Goal: Task Accomplishment & Management: Use online tool/utility

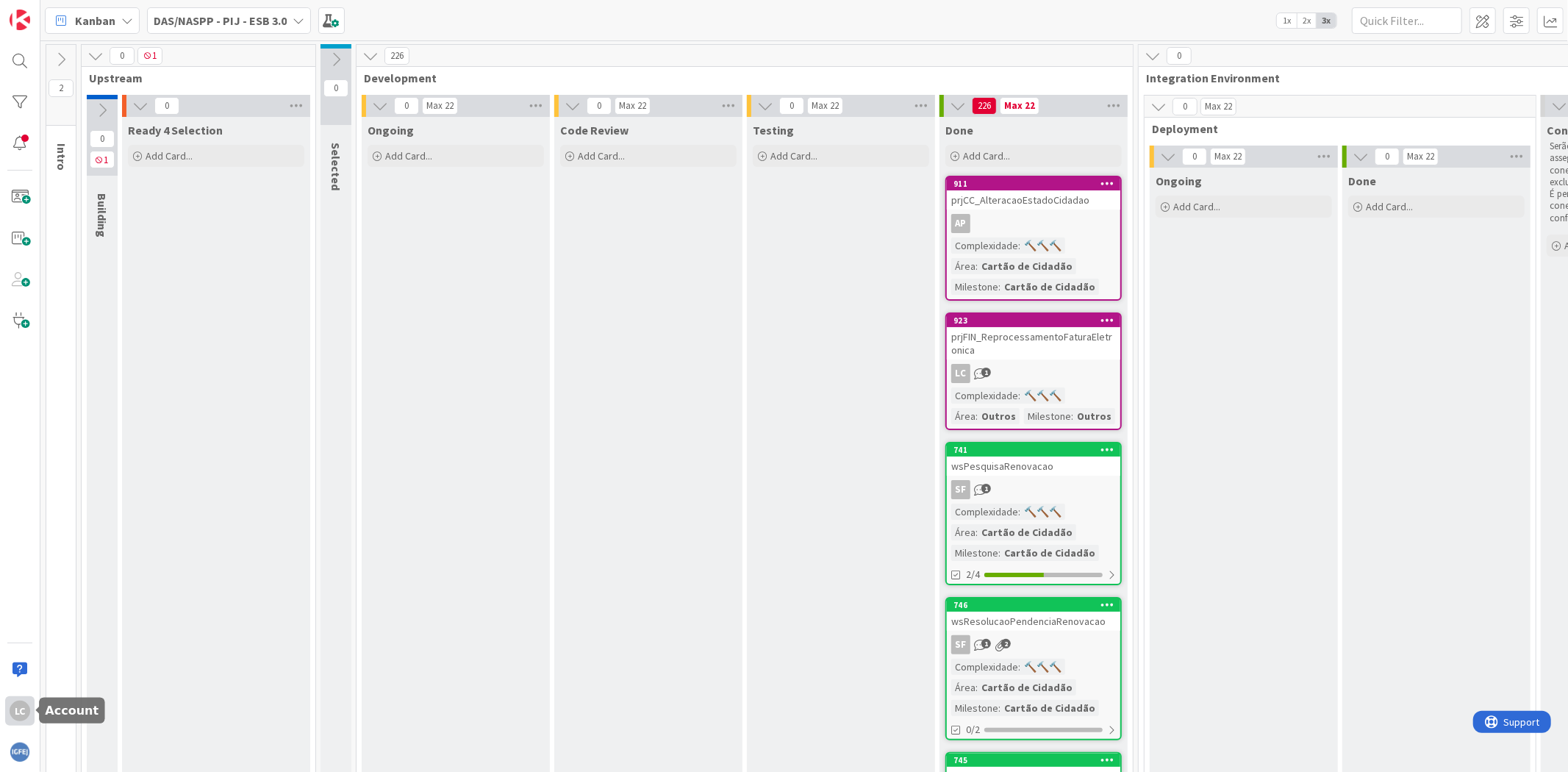
click at [29, 711] on div "LC" at bounding box center [20, 711] width 21 height 21
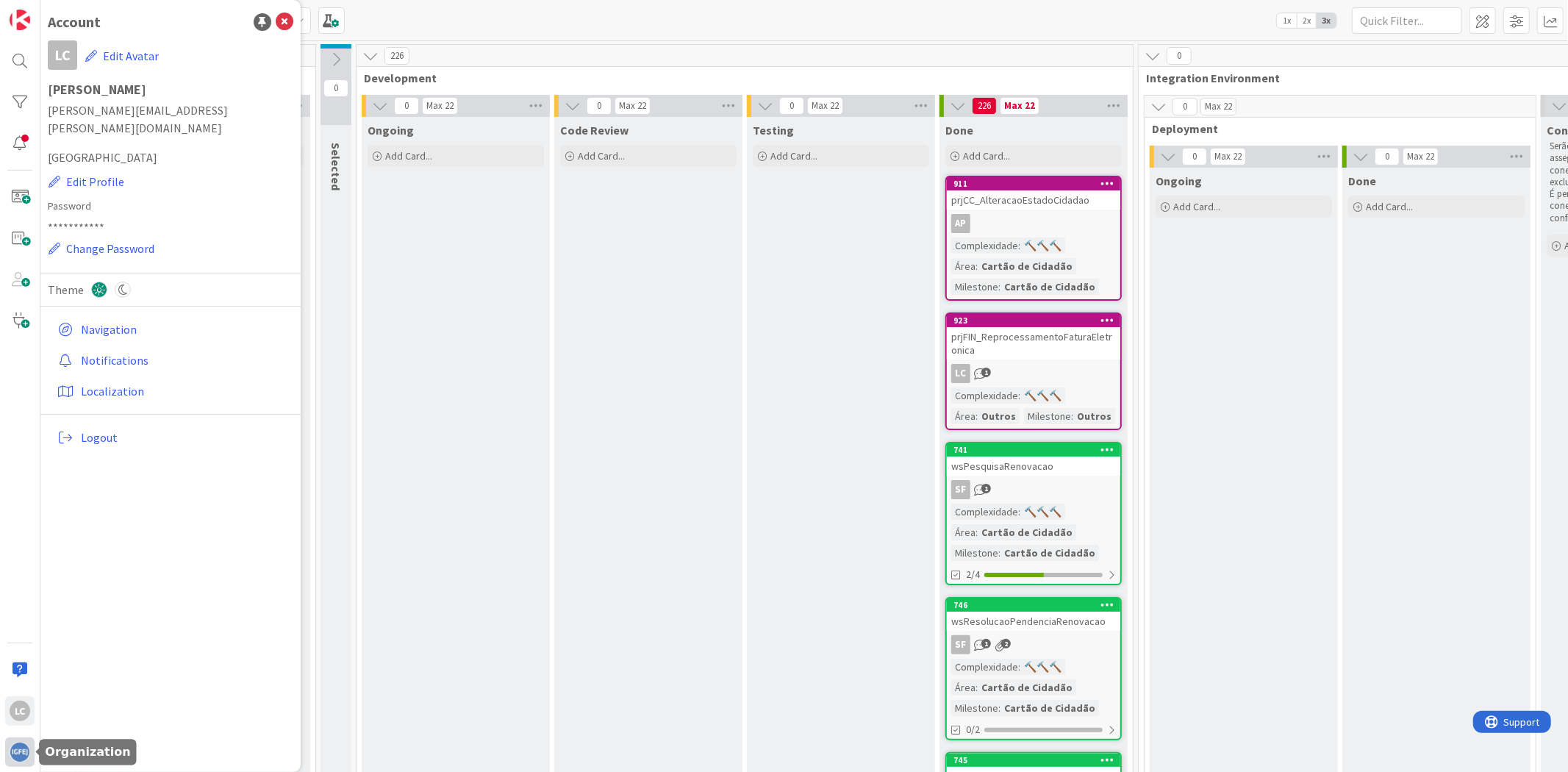
click at [27, 747] on img at bounding box center [20, 752] width 21 height 21
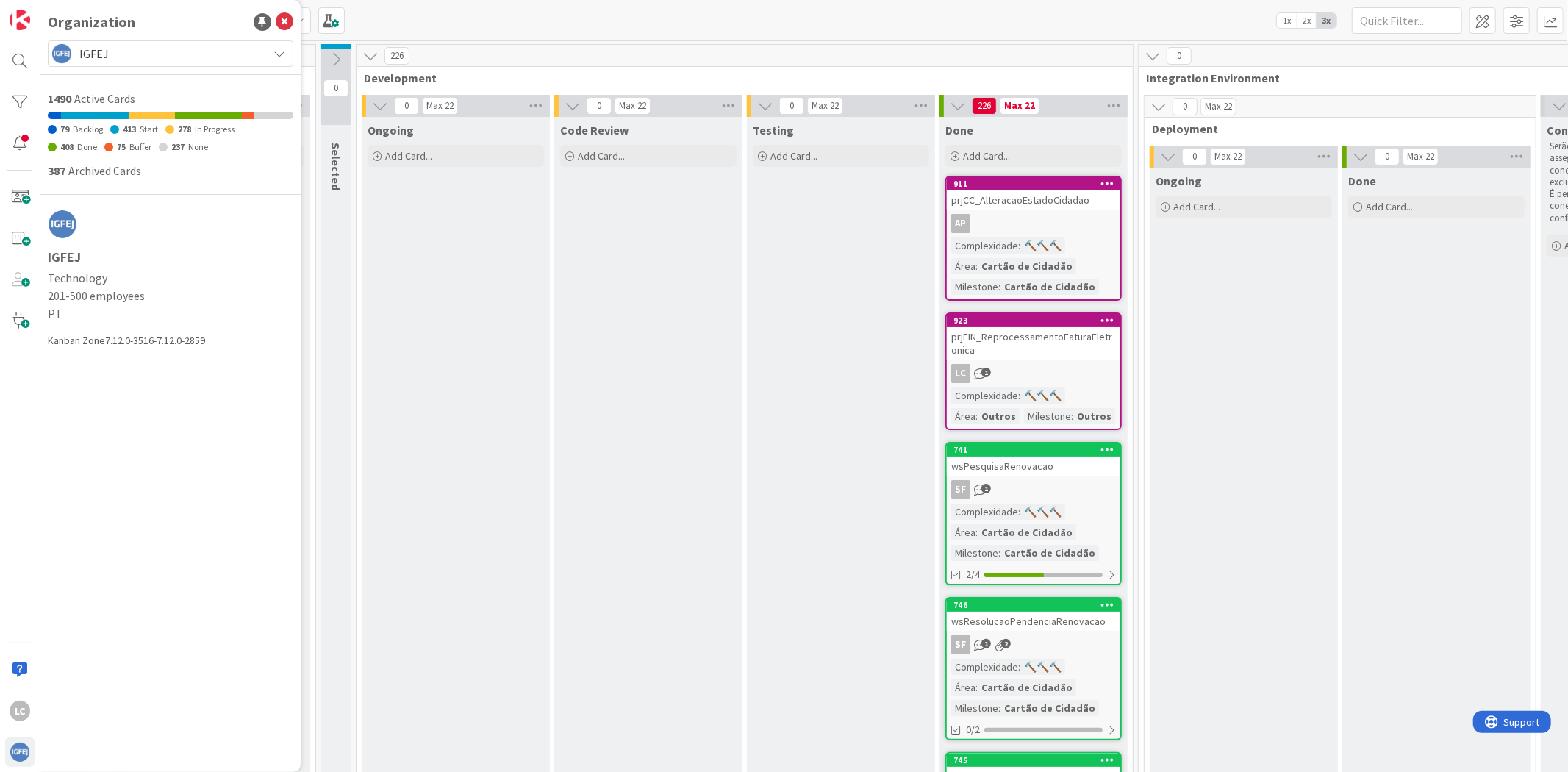
click at [233, 63] on span "IGFEJ" at bounding box center [169, 54] width 181 height 21
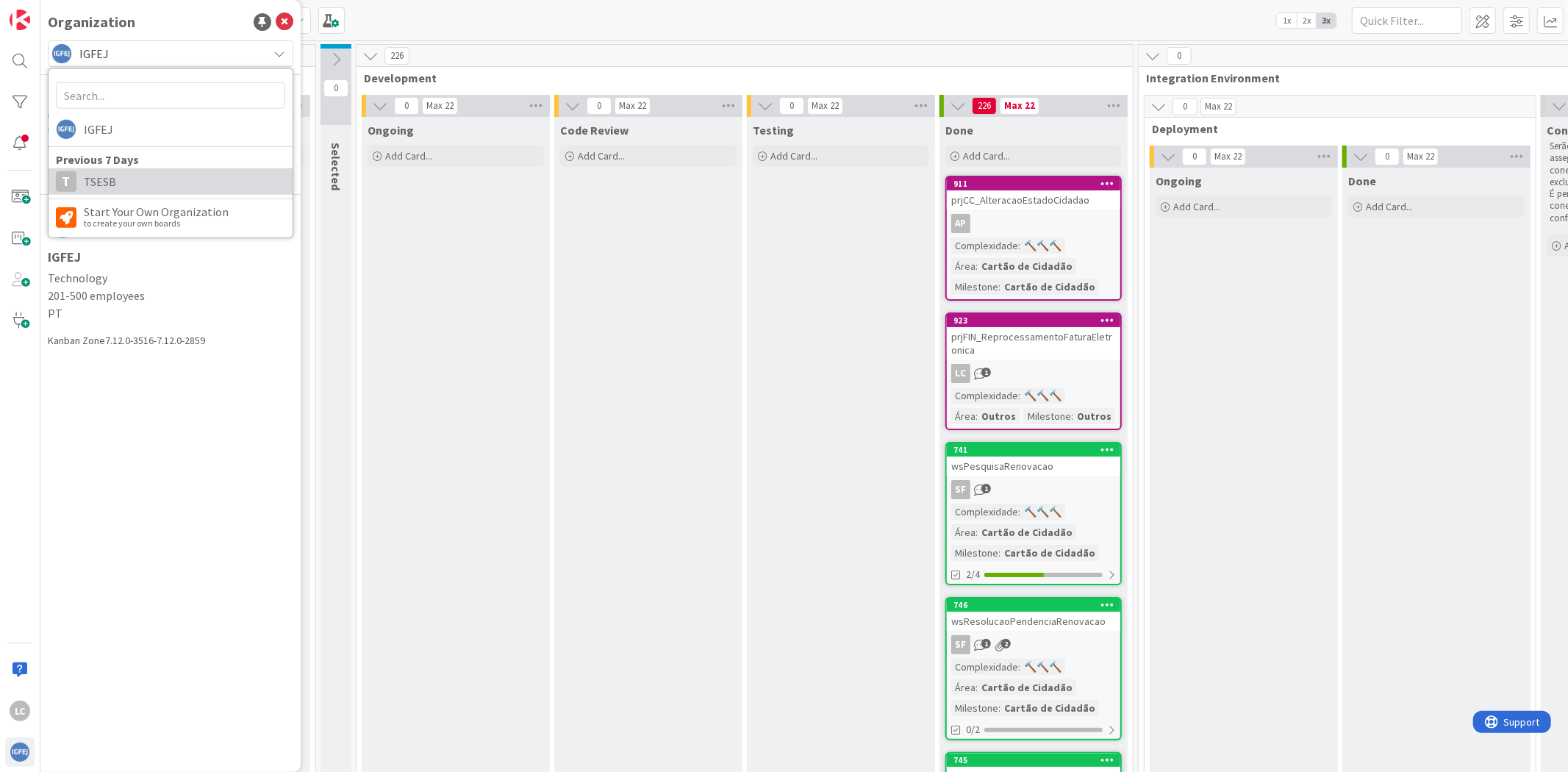
click at [171, 185] on span "TSESB" at bounding box center [185, 182] width 202 height 22
